Goal: Task Accomplishment & Management: Manage account settings

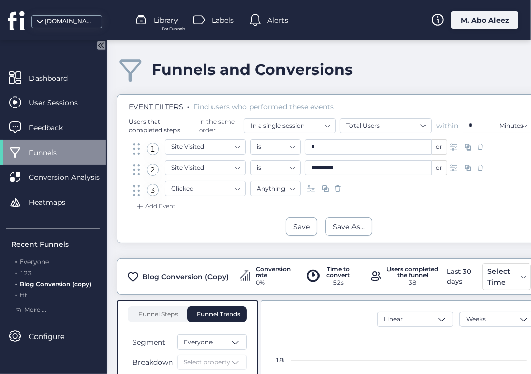
click at [466, 27] on div "M. Abo Aleez" at bounding box center [484, 20] width 67 height 18
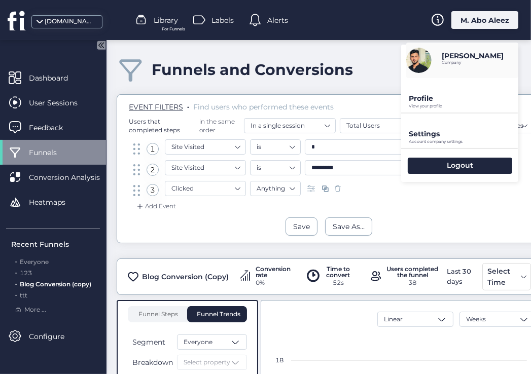
click at [444, 129] on p "Settings" at bounding box center [463, 133] width 109 height 9
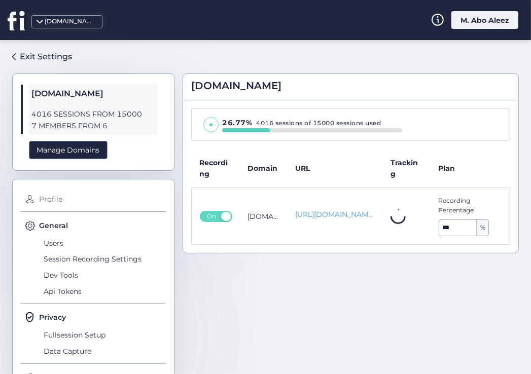
click at [52, 202] on span "Profile" at bounding box center [100, 200] width 129 height 16
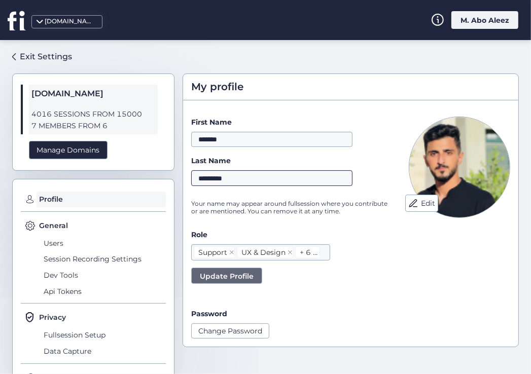
click at [258, 182] on input "*********" at bounding box center [271, 177] width 161 height 15
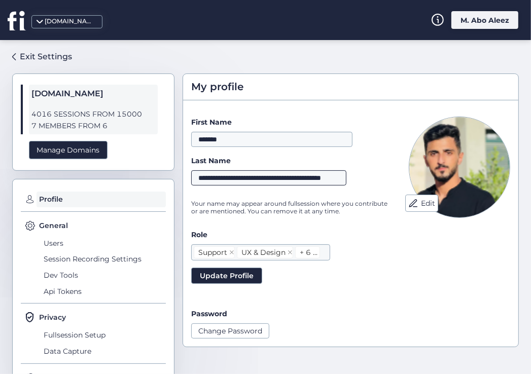
scroll to position [0, 35]
type input "**********"
click at [237, 275] on span "Update Profile" at bounding box center [227, 275] width 54 height 11
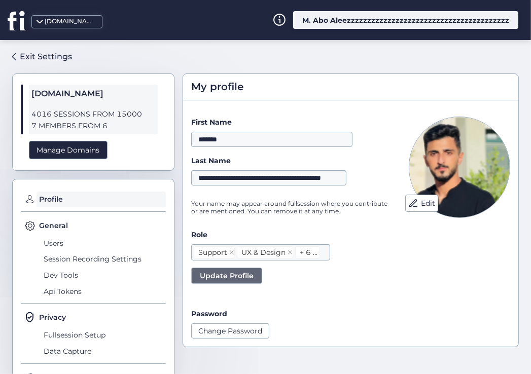
click at [362, 24] on div "M. Abo Aleezzzzzzzzzzzzzzzzzzzzzzzzzzzzzzzzzzzzzzzz" at bounding box center [405, 20] width 225 height 18
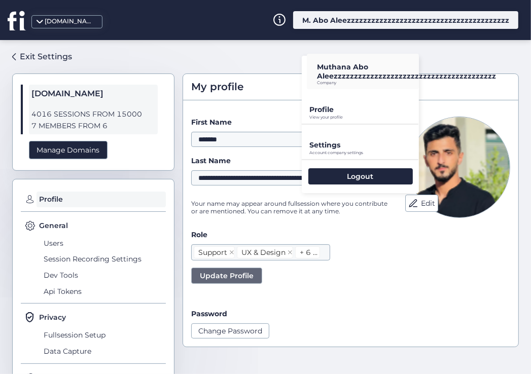
click at [132, 43] on div "**********" at bounding box center [265, 207] width 531 height 334
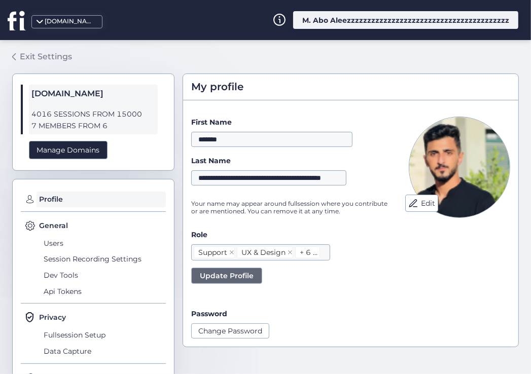
click at [36, 58] on div "Exit Settings" at bounding box center [46, 56] width 52 height 13
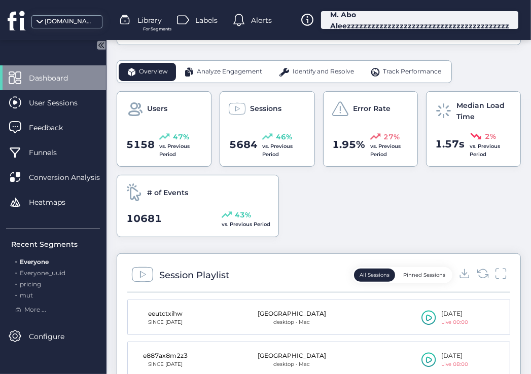
scroll to position [304, 0]
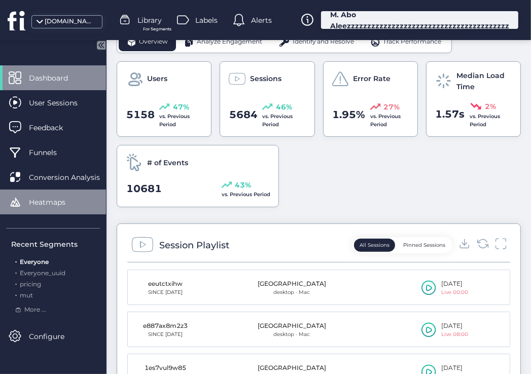
click at [62, 204] on span "Heatmaps" at bounding box center [55, 202] width 52 height 11
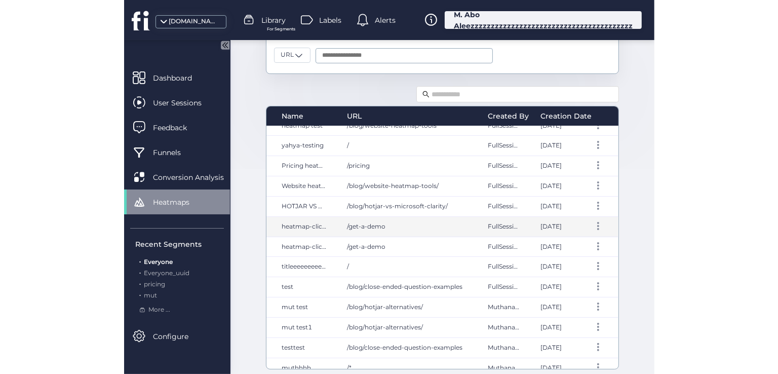
scroll to position [359, 0]
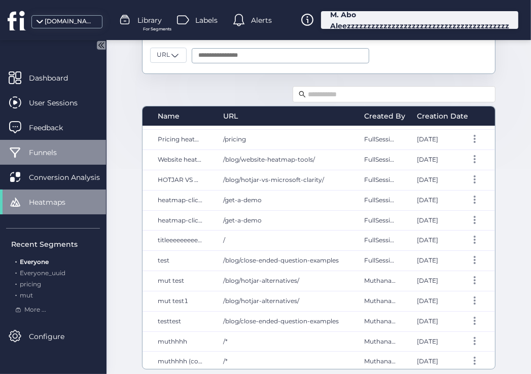
click at [68, 153] on span "Funnels" at bounding box center [50, 152] width 43 height 11
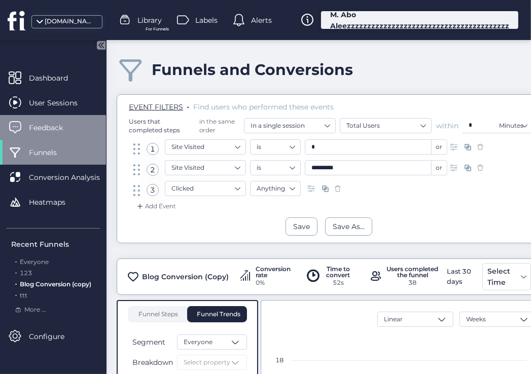
click at [66, 132] on span "Feedback" at bounding box center [53, 127] width 49 height 11
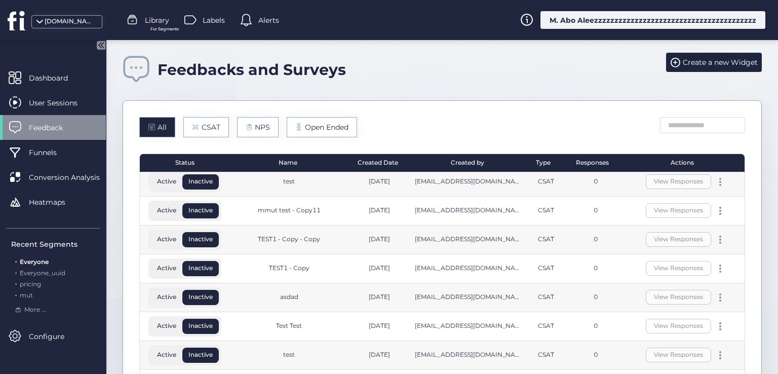
scroll to position [254, 0]
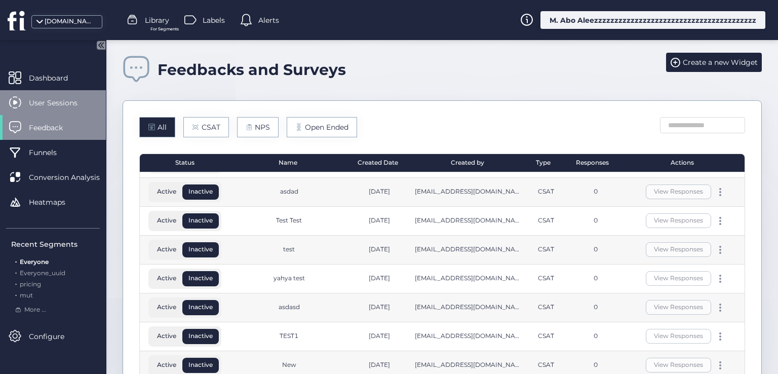
click at [55, 93] on div "User Sessions" at bounding box center [53, 102] width 106 height 25
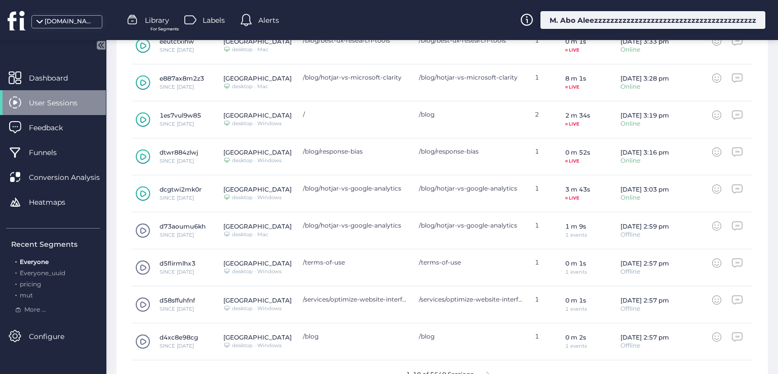
scroll to position [405, 0]
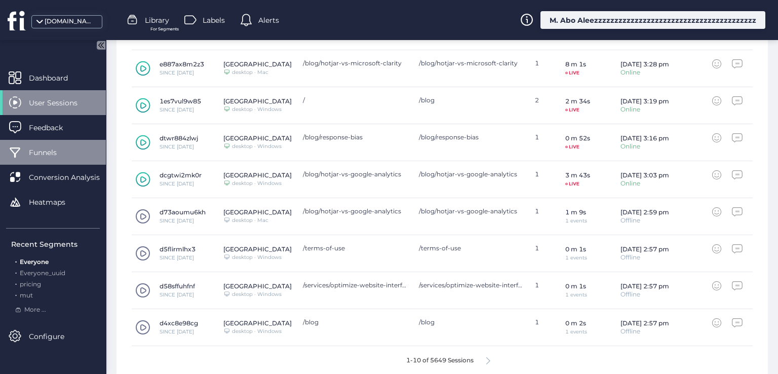
click at [66, 152] on span "Funnels" at bounding box center [50, 152] width 43 height 11
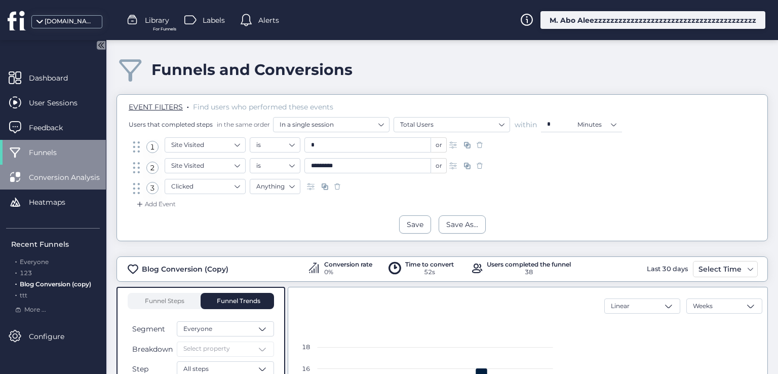
click at [67, 179] on span "Conversion Analysis" at bounding box center [72, 177] width 86 height 11
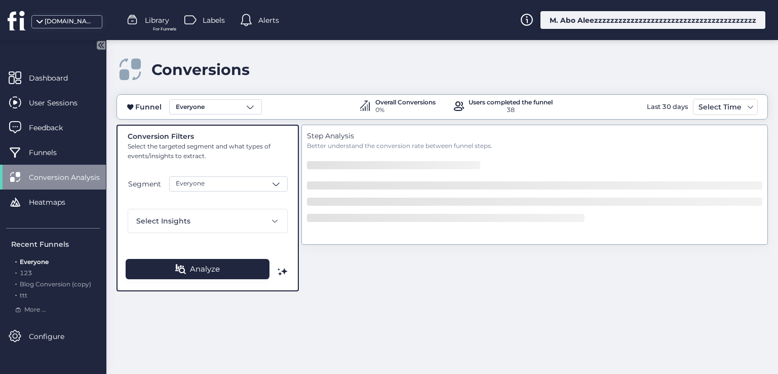
click at [70, 215] on div "Dashboard User Sessions Feedback Funnels Conversion Analysis Heatmaps" at bounding box center [53, 143] width 106 height 157
click at [69, 206] on span "Heatmaps" at bounding box center [55, 202] width 52 height 11
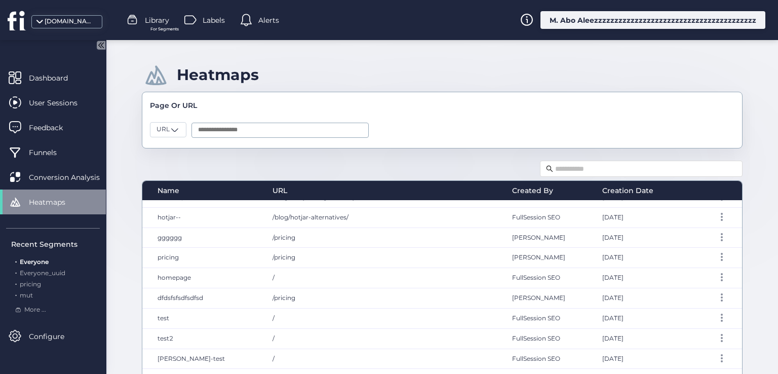
scroll to position [101, 0]
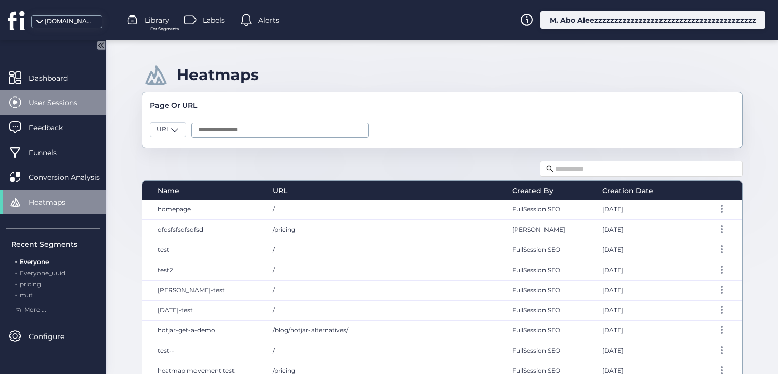
click at [75, 102] on span "User Sessions" at bounding box center [61, 102] width 64 height 11
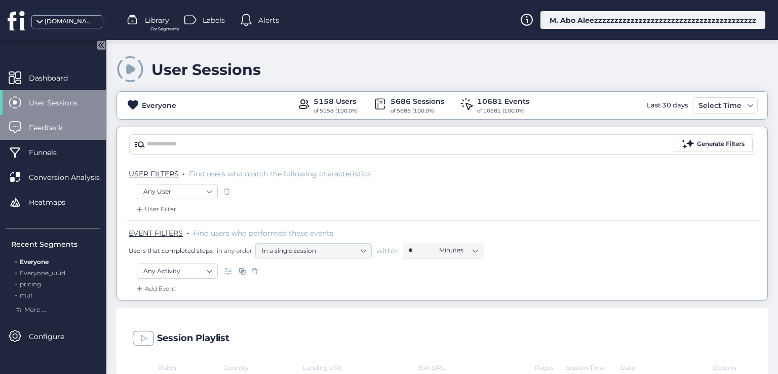
click at [70, 128] on span "Feedback" at bounding box center [53, 127] width 49 height 11
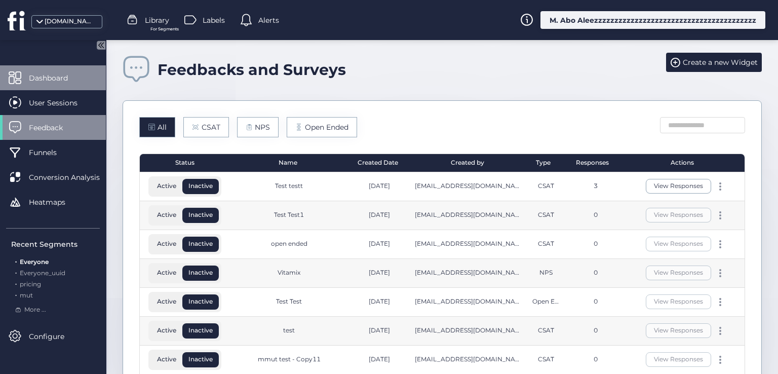
click at [68, 70] on div "Dashboard" at bounding box center [53, 77] width 106 height 25
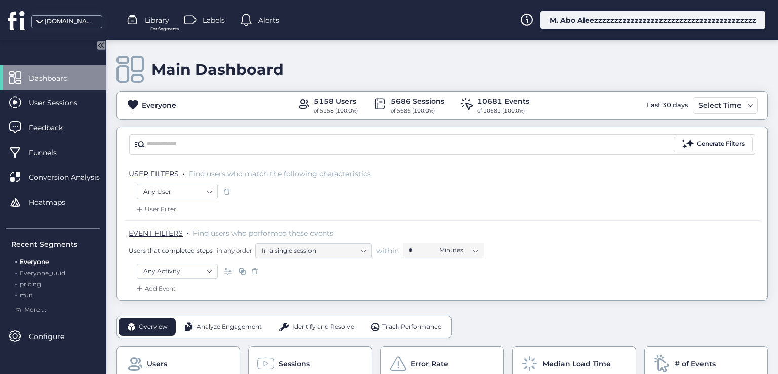
click at [530, 17] on div "M. Abo Aleezzzzzzzzzzzzzzzzzzzzzzzzzzzzzzzzzzzzzzzz" at bounding box center [653, 20] width 225 height 18
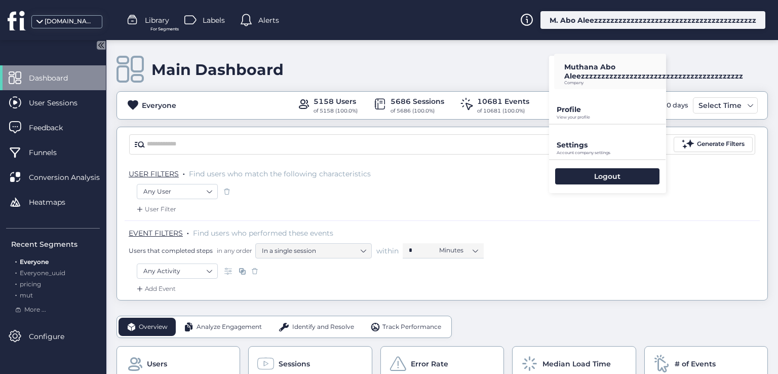
click at [530, 81] on p "Company" at bounding box center [654, 83] width 179 height 5
click at [530, 116] on p "View your profile" at bounding box center [611, 117] width 109 height 5
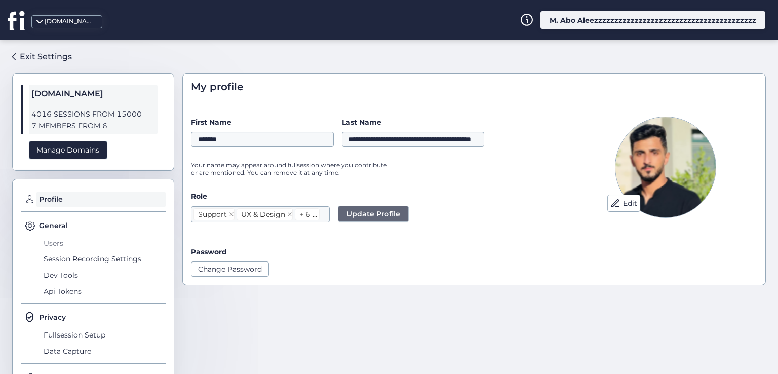
click at [55, 239] on span "Users" at bounding box center [103, 243] width 125 height 16
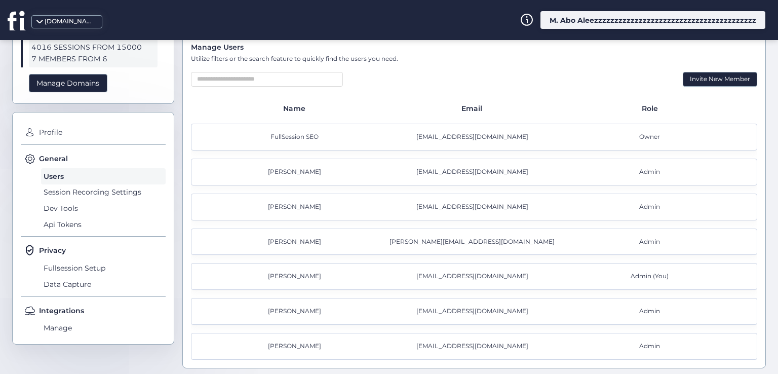
scroll to position [67, 0]
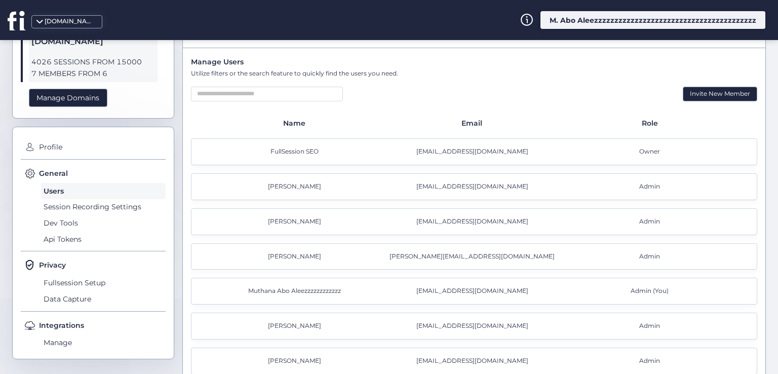
scroll to position [67, 0]
